Goal: Information Seeking & Learning: Find specific fact

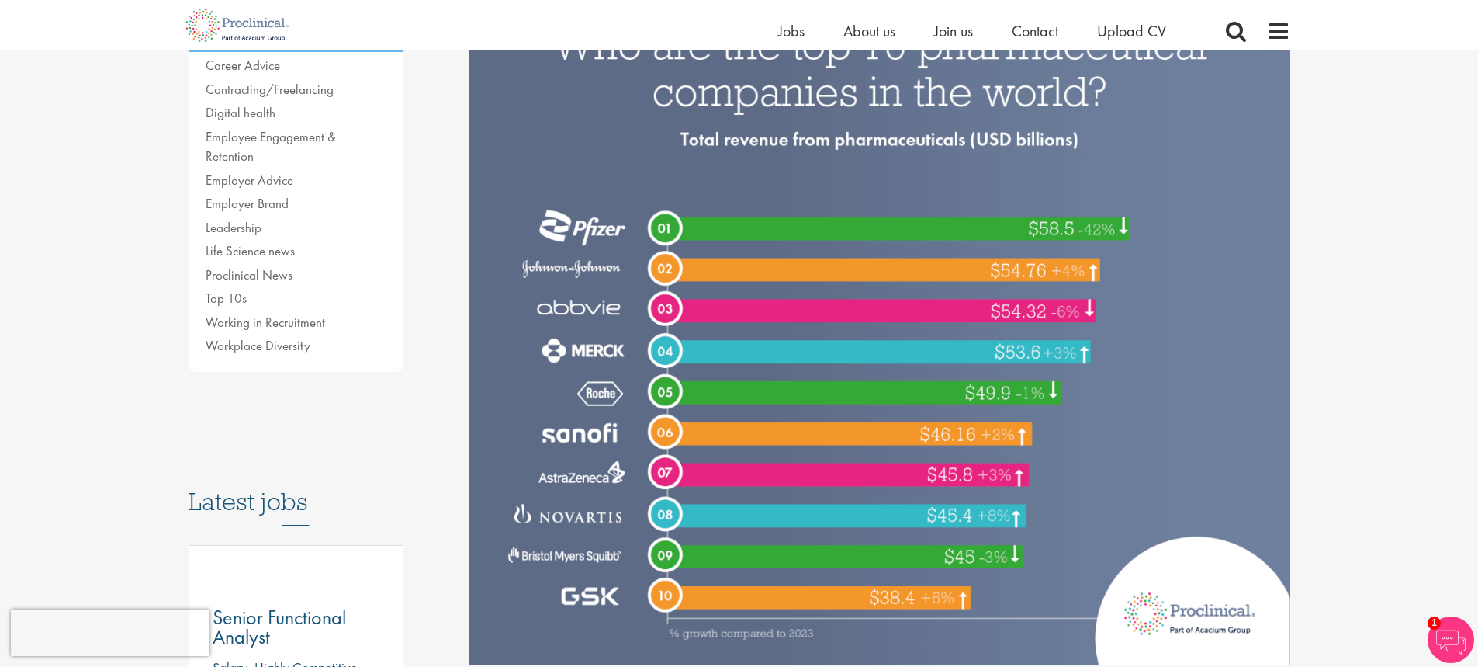
click at [989, 473] on img at bounding box center [880, 323] width 821 height 685
drag, startPoint x: 989, startPoint y: 473, endPoint x: 1020, endPoint y: 477, distance: 31.3
click at [990, 473] on img at bounding box center [880, 323] width 821 height 685
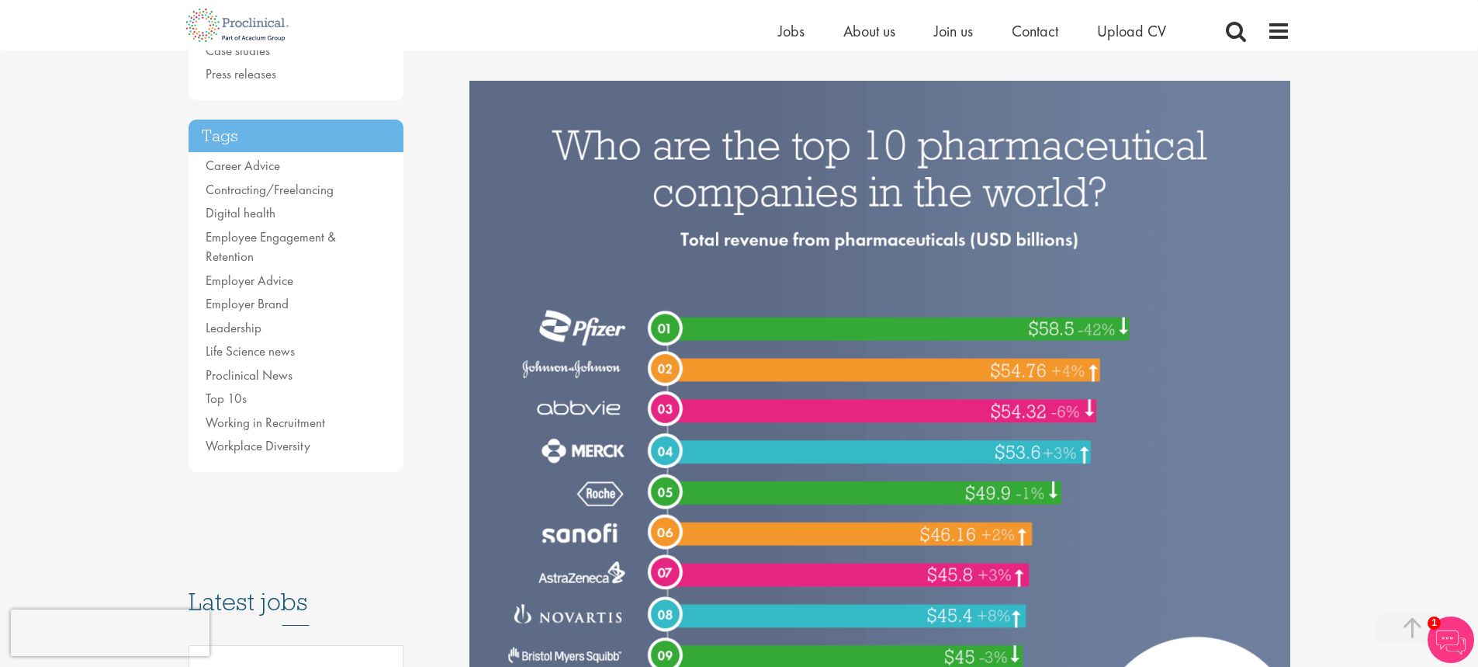
scroll to position [466, 0]
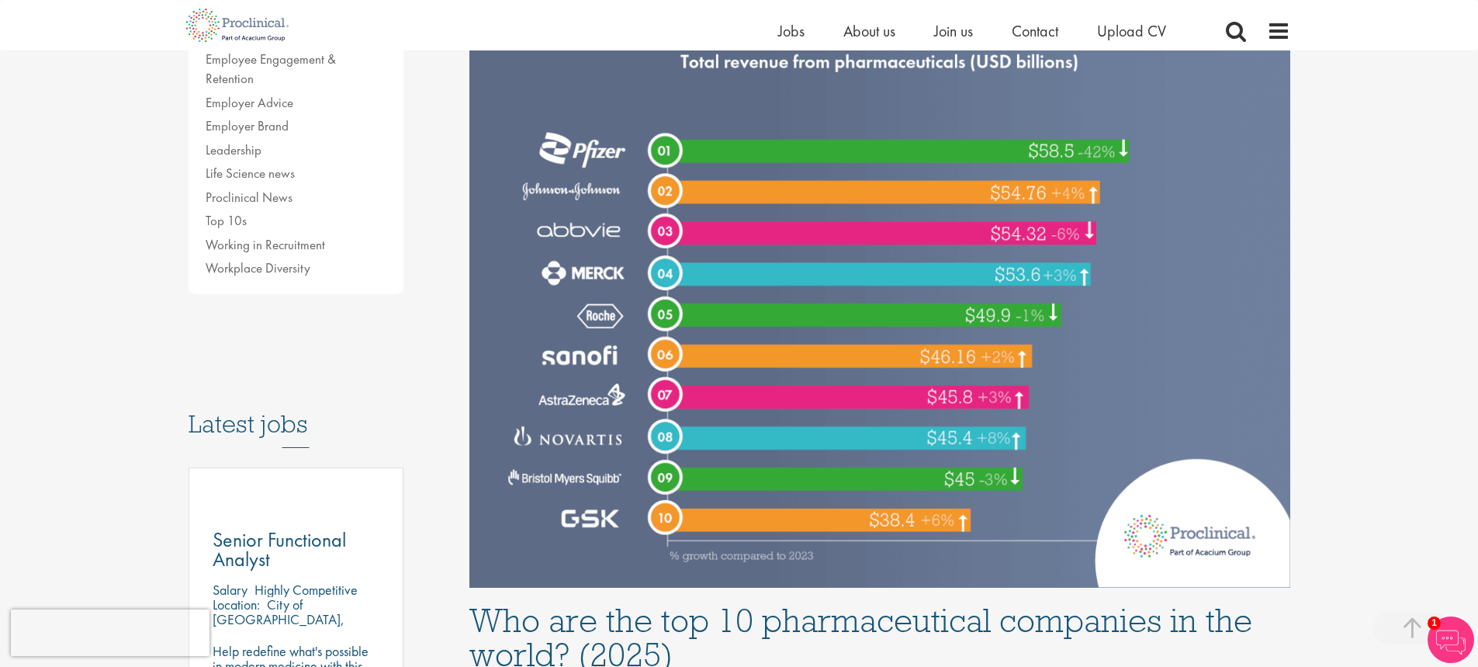
click at [943, 391] on img at bounding box center [880, 245] width 821 height 685
click at [936, 392] on img at bounding box center [880, 245] width 821 height 685
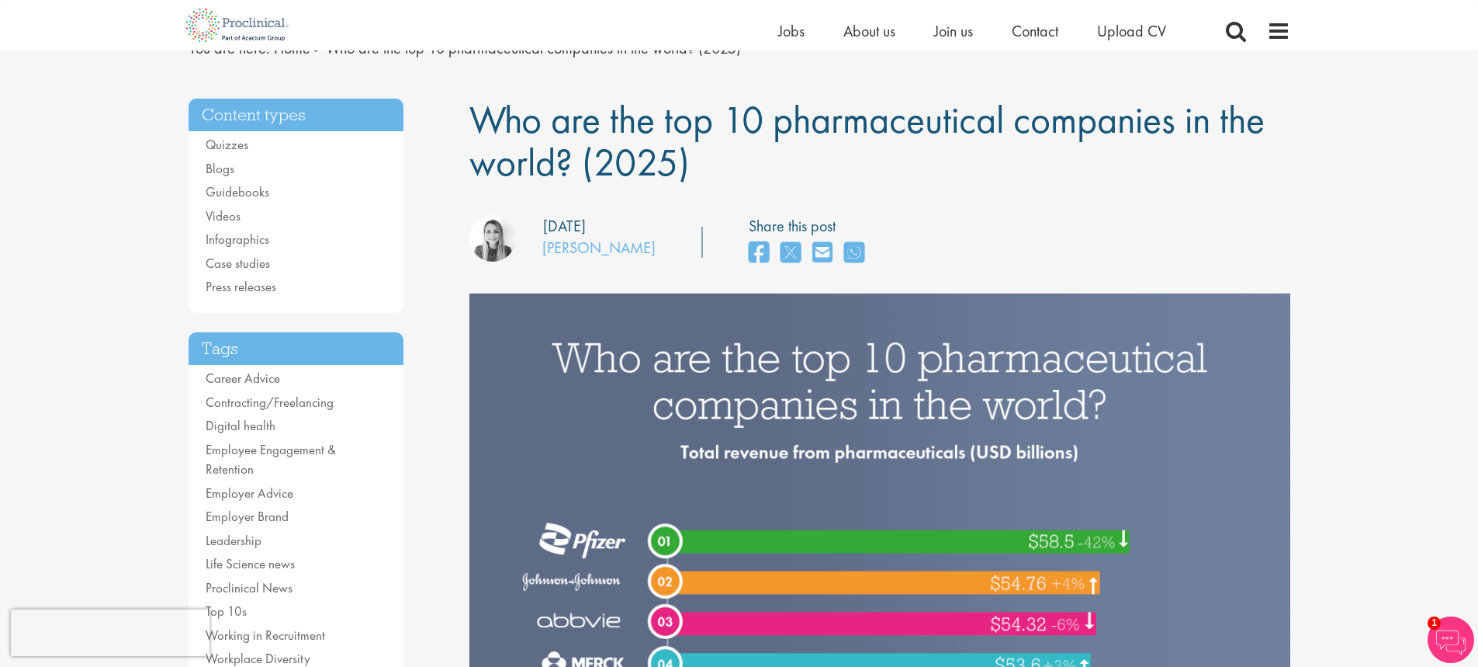
scroll to position [78, 0]
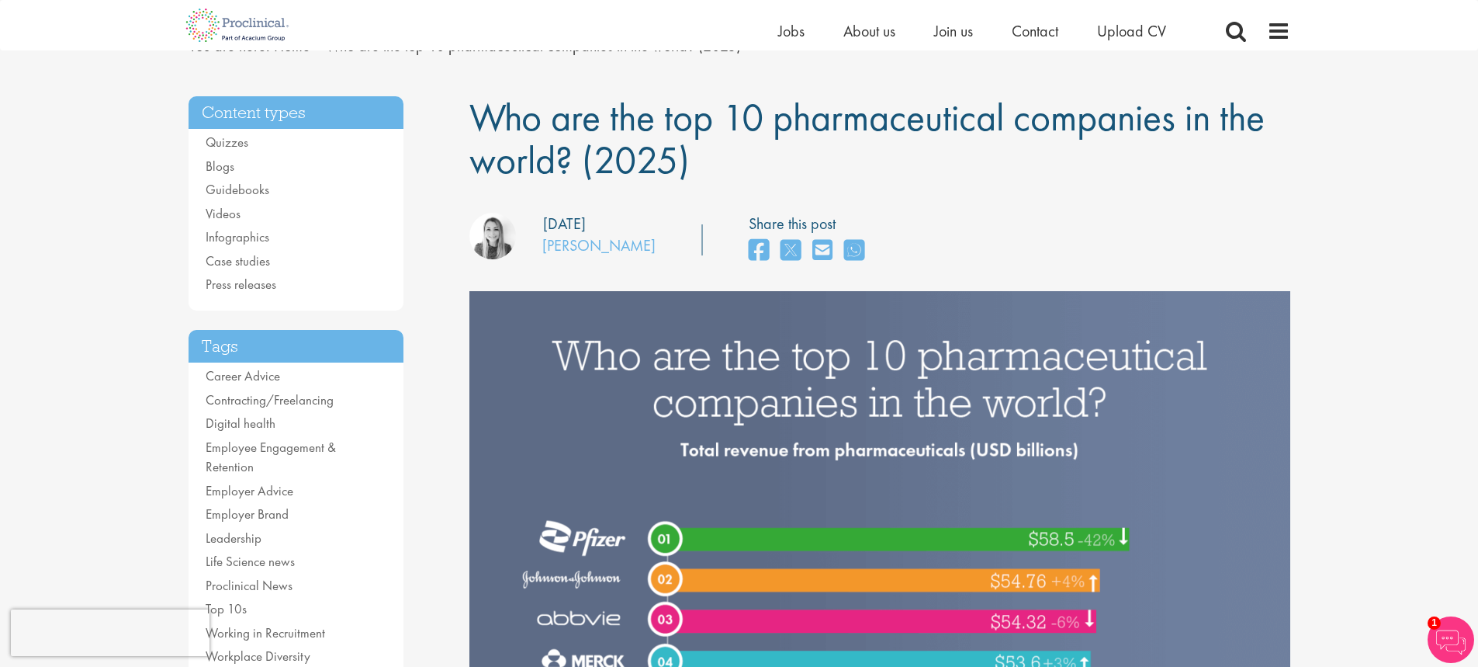
drag, startPoint x: 678, startPoint y: 151, endPoint x: 622, endPoint y: 166, distance: 58.7
type textarea "(2025"
click at [575, 153] on span "Who are the top 10 pharmaceutical companies in the world? (2025)" at bounding box center [867, 138] width 795 height 92
click at [687, 180] on span "Who are the top 10 pharmaceutical companies in the world? (2025)" at bounding box center [867, 138] width 795 height 92
click at [742, 165] on h1 "Who are the top 10 pharmaceutical companies in the world? (2025)" at bounding box center [880, 138] width 821 height 85
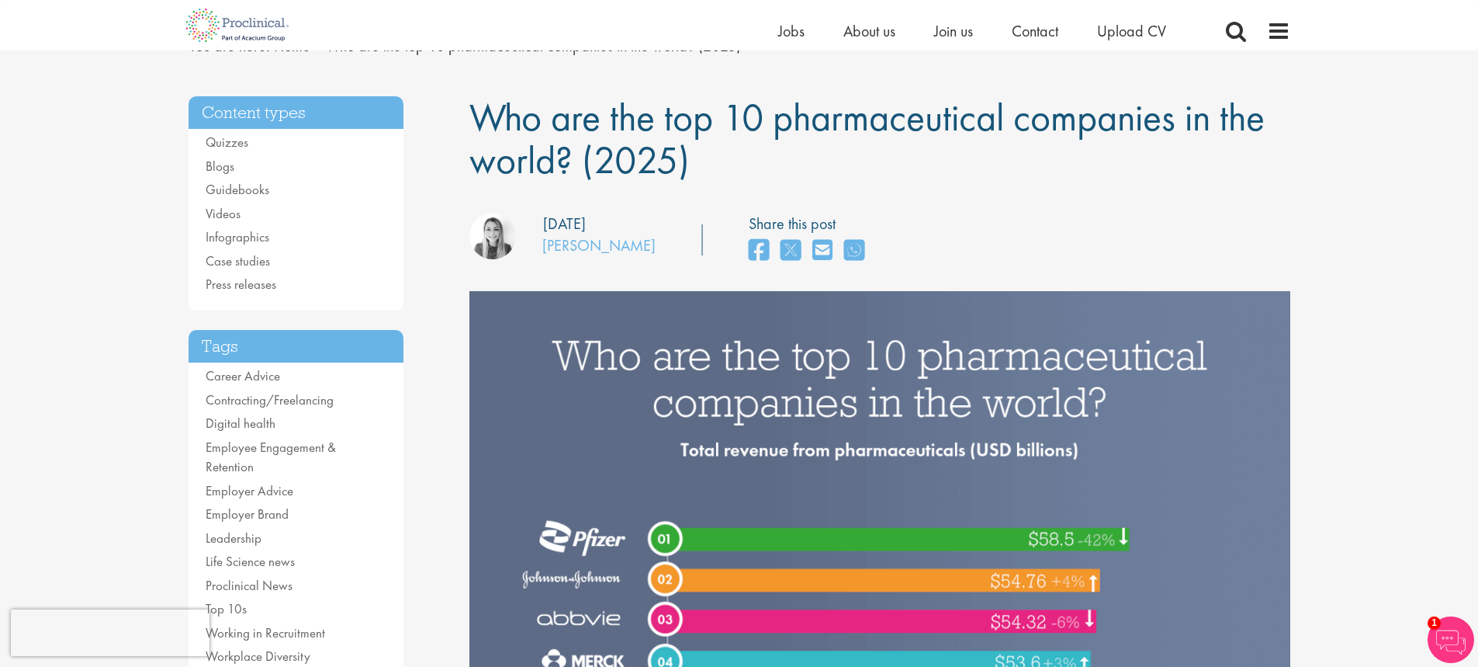
click at [741, 165] on h1 "Who are the top 10 pharmaceutical companies in the world? (2025)" at bounding box center [880, 138] width 821 height 85
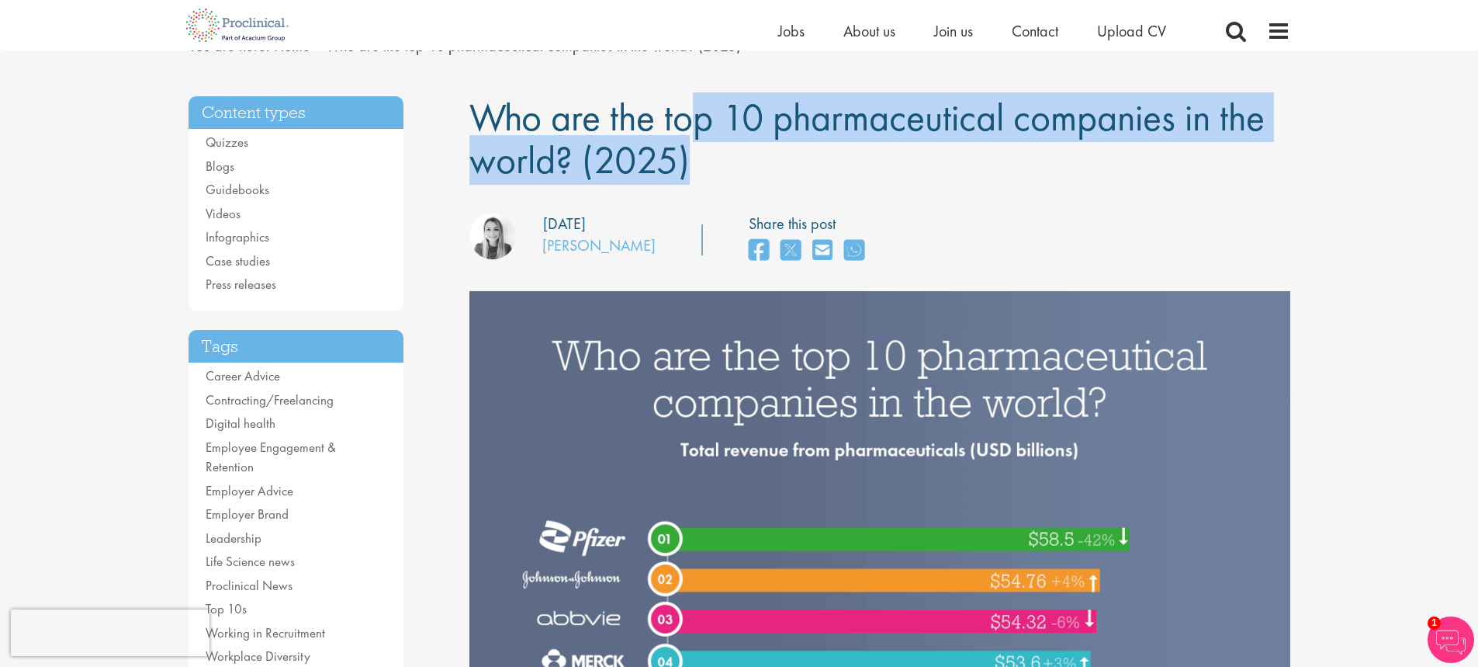
click at [741, 165] on h1 "Who are the top 10 pharmaceutical companies in the world? (2025)" at bounding box center [880, 138] width 821 height 85
click at [615, 153] on span "Who are the top 10 pharmaceutical companies in the world? (2025)" at bounding box center [867, 138] width 795 height 92
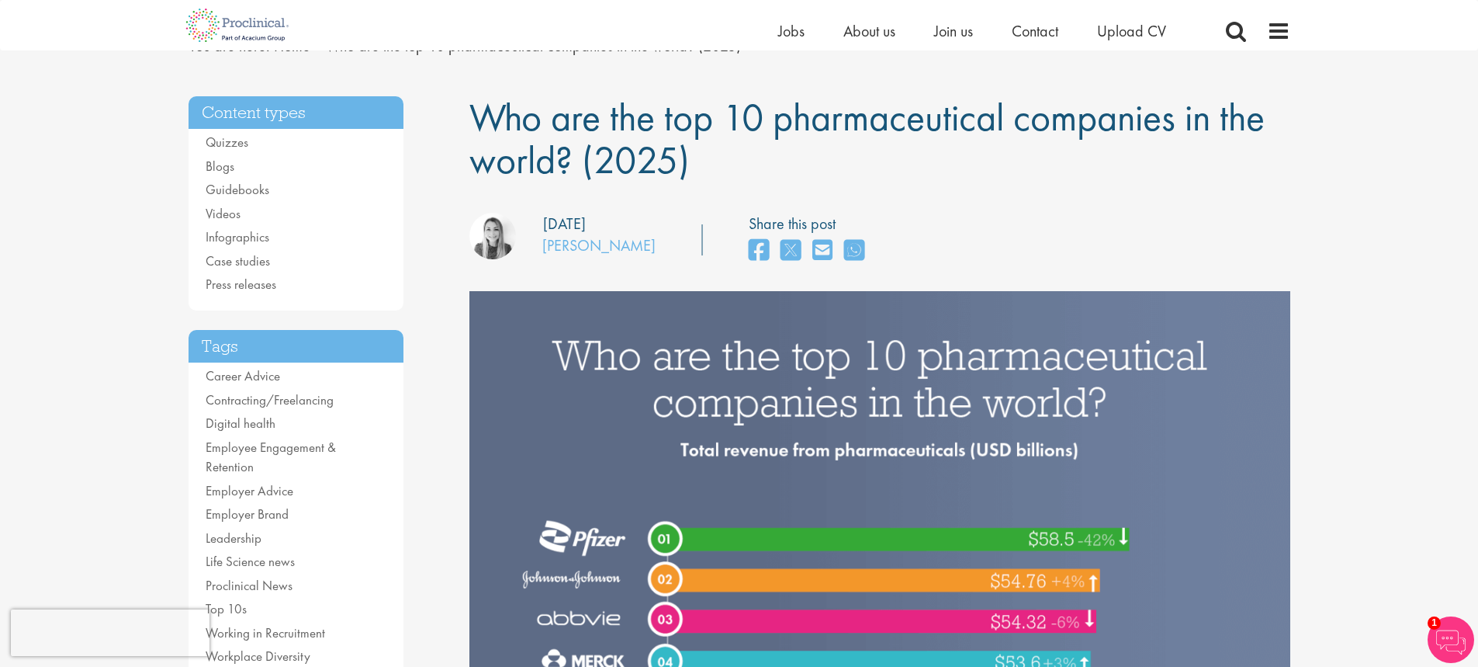
click at [685, 158] on span "Who are the top 10 pharmaceutical companies in the world? (2025)" at bounding box center [867, 138] width 795 height 92
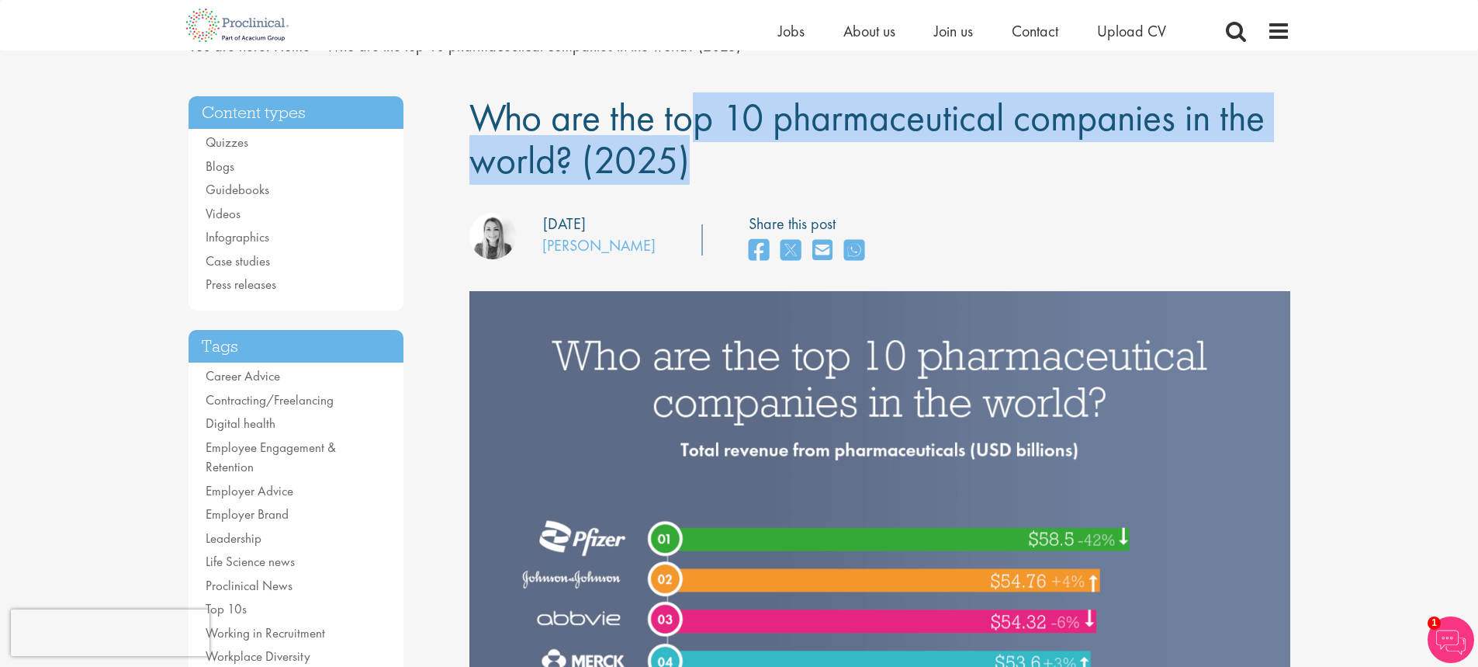
click at [685, 158] on span "Who are the top 10 pharmaceutical companies in the world? (2025)" at bounding box center [867, 138] width 795 height 92
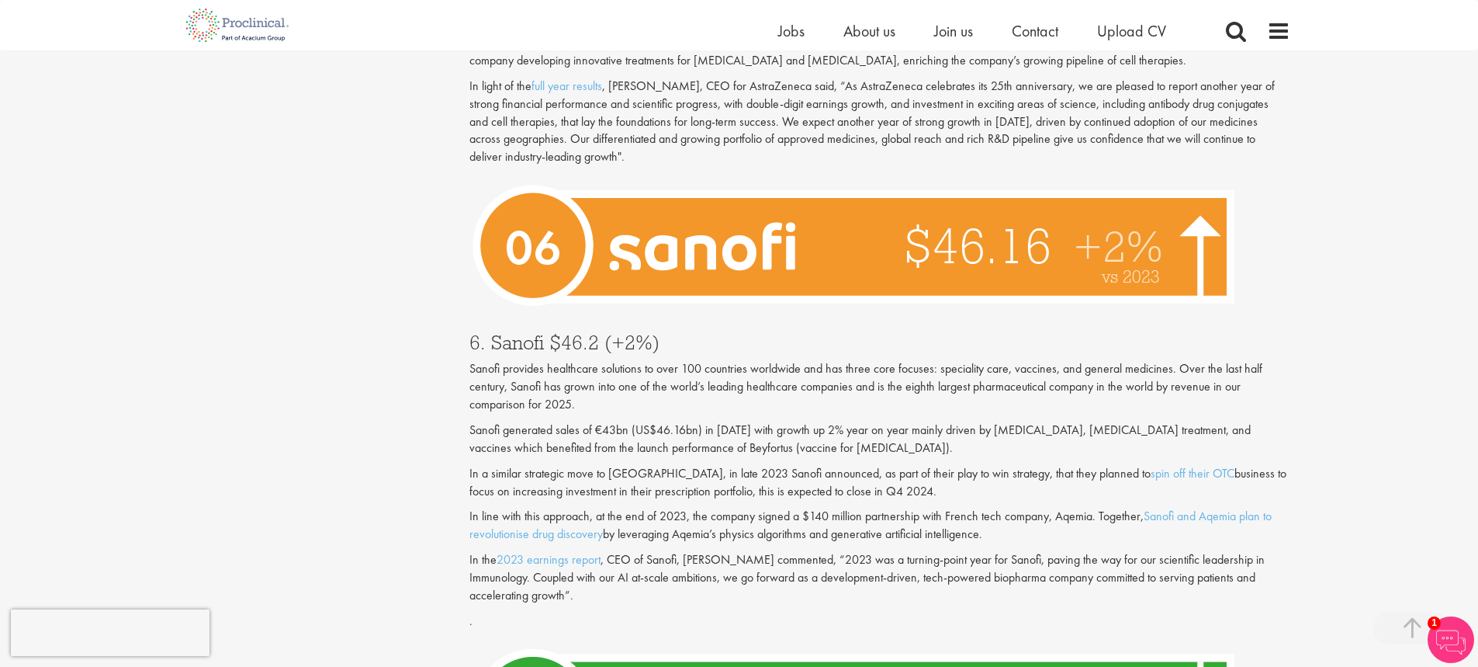
scroll to position [3492, 0]
